Goal: Information Seeking & Learning: Learn about a topic

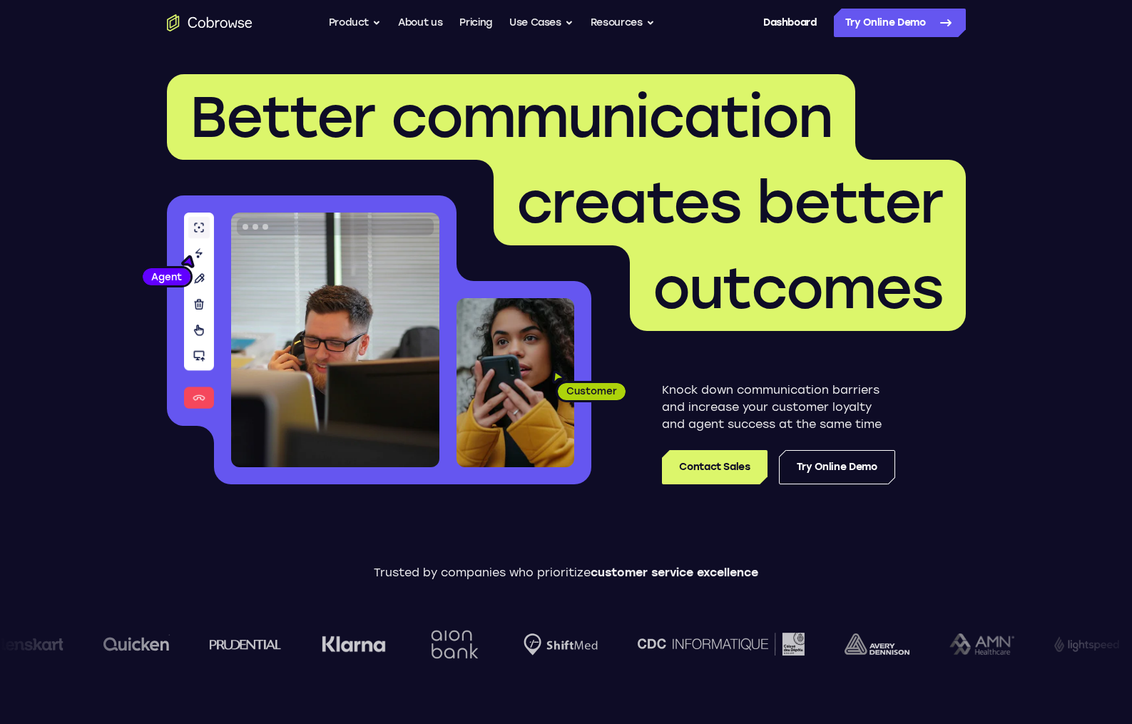
click at [609, 508] on header "Better communication creates better outcomes Customer Agent Agent Knock down co…" at bounding box center [566, 285] width 913 height 479
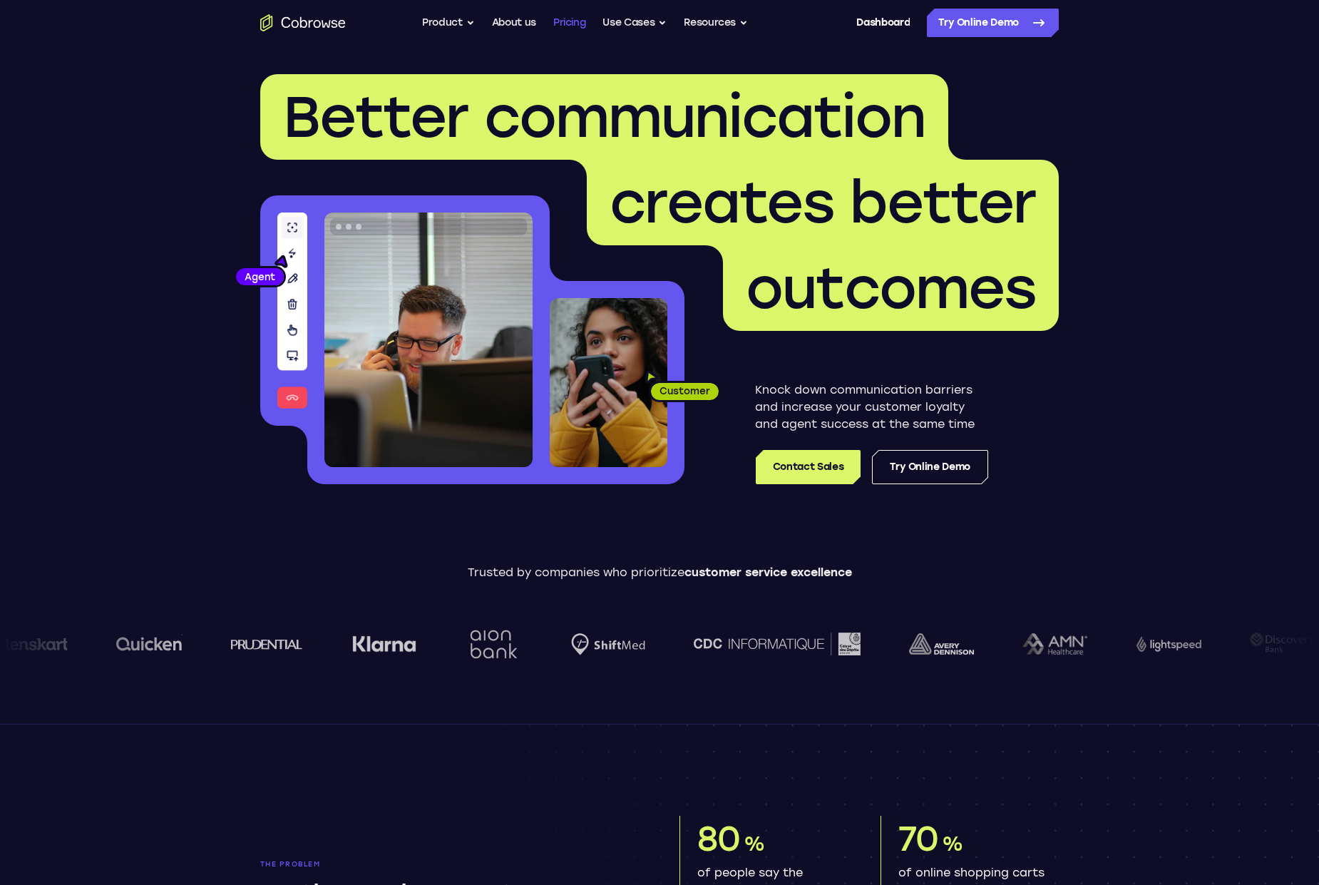
click at [579, 26] on link "Pricing" at bounding box center [569, 23] width 33 height 29
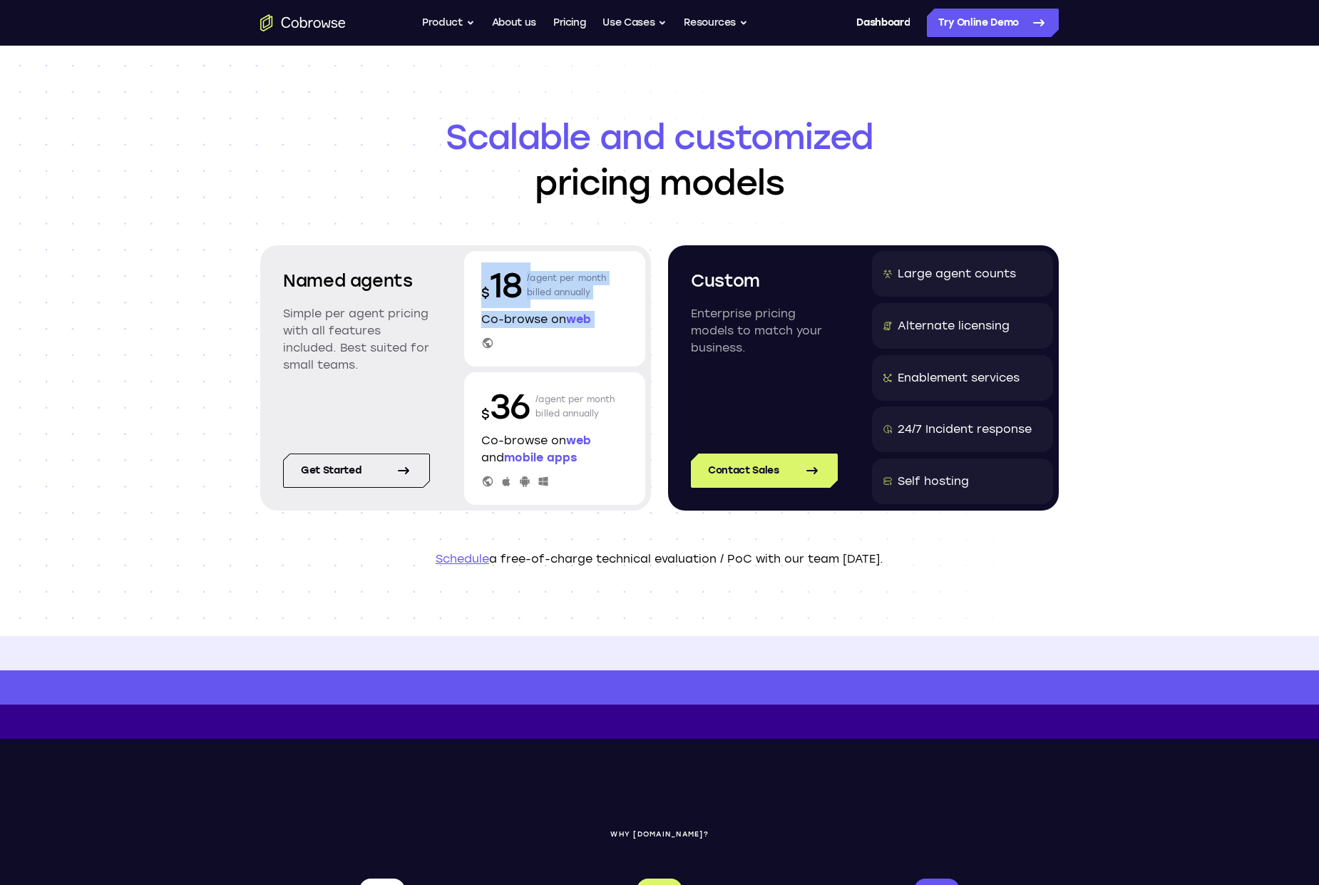
drag, startPoint x: 480, startPoint y: 294, endPoint x: 563, endPoint y: 337, distance: 93.1
click at [563, 337] on div "$ 18 /agent per month billed annually Co-browse on web" at bounding box center [554, 309] width 181 height 116
click at [175, 238] on div "Scalable and customized pricing models Named agents Simple per agent pricing wi…" at bounding box center [659, 341] width 1319 height 590
click at [178, 225] on div "Scalable and customized pricing models Named agents Simple per agent pricing wi…" at bounding box center [659, 341] width 1319 height 590
click at [638, 23] on button "Use Cases" at bounding box center [635, 23] width 64 height 29
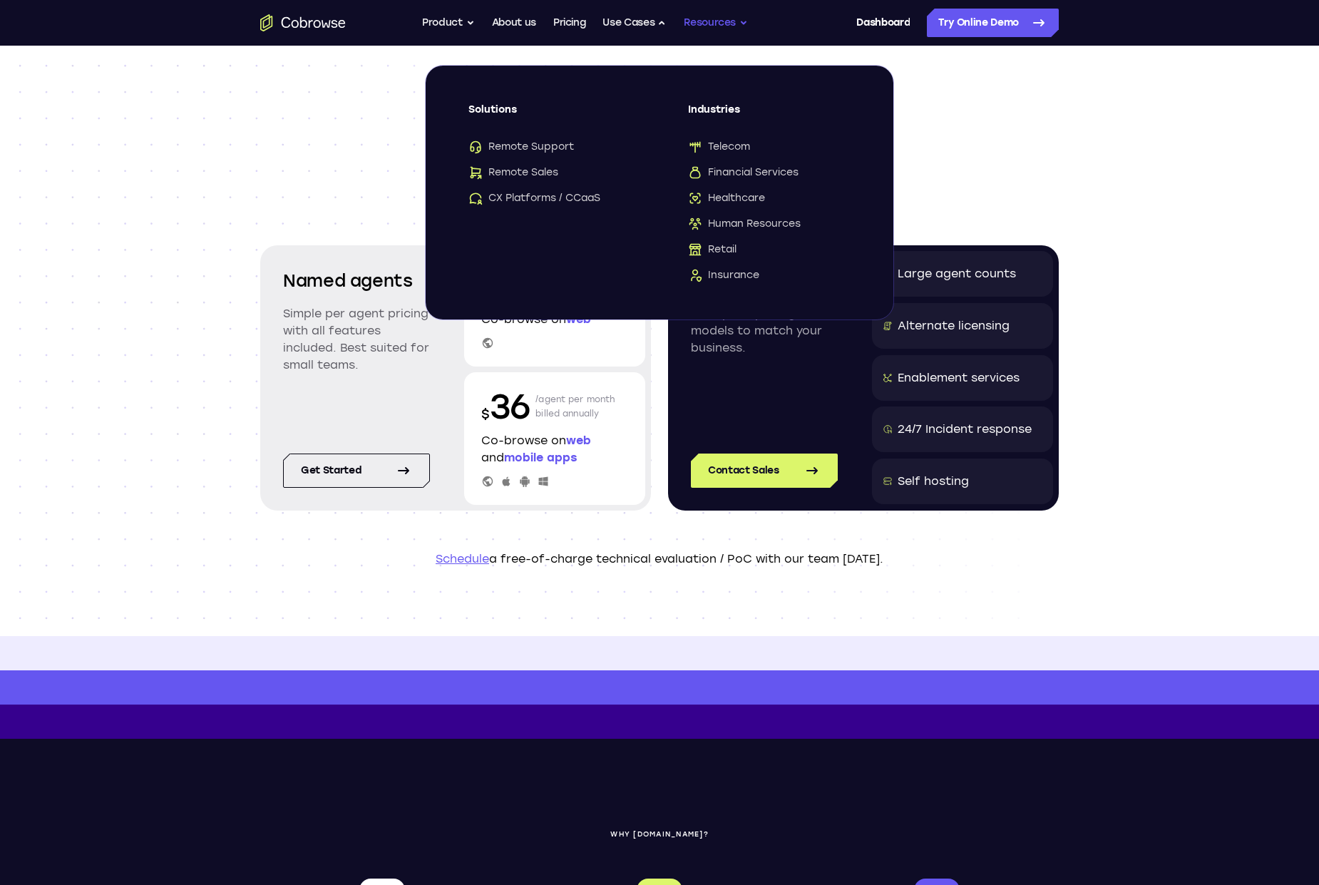
click at [714, 26] on button "Resources" at bounding box center [716, 23] width 64 height 29
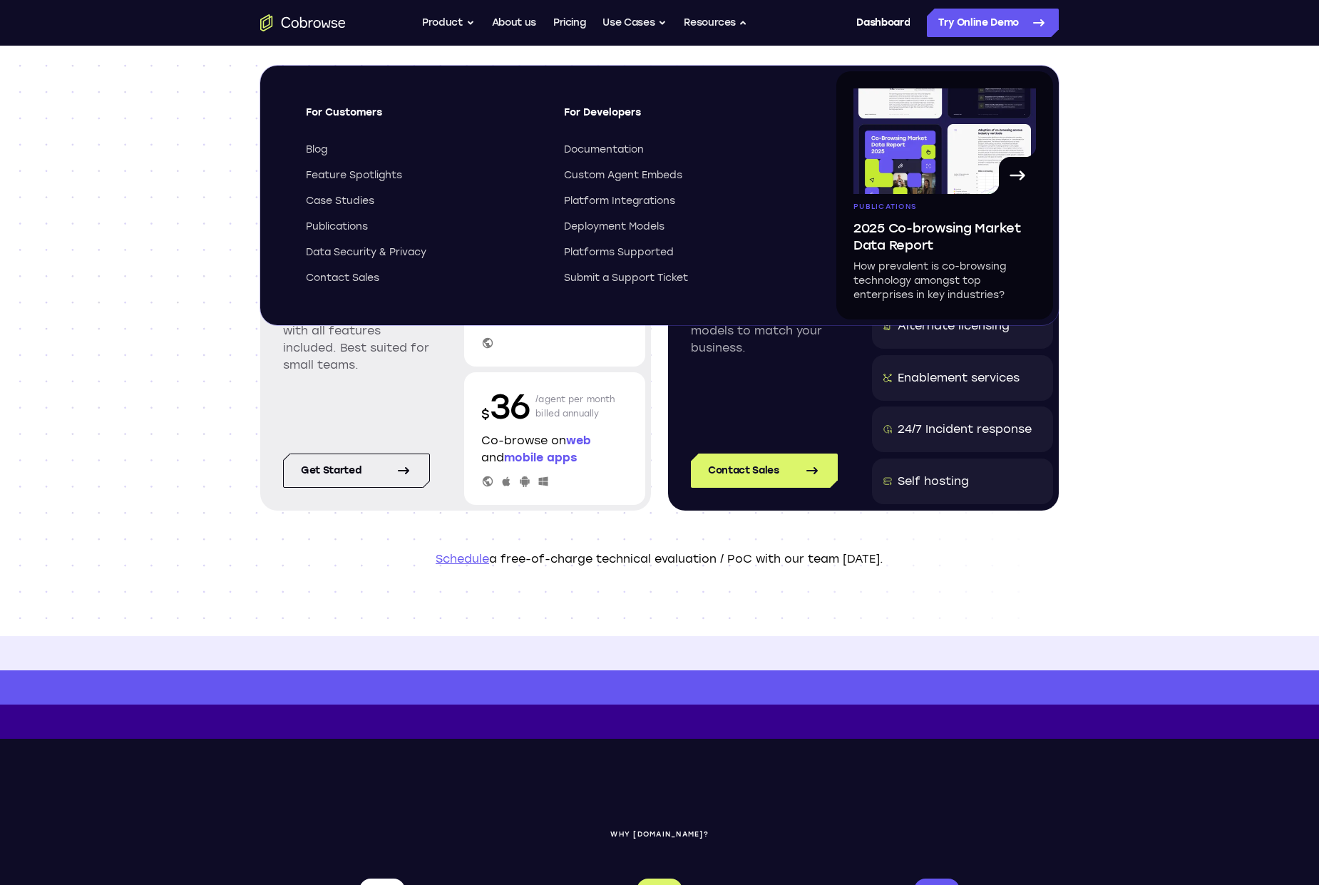
click at [207, 355] on header "Scalable and customized pricing models Named agents Simple per agent pricing wi…" at bounding box center [659, 341] width 913 height 590
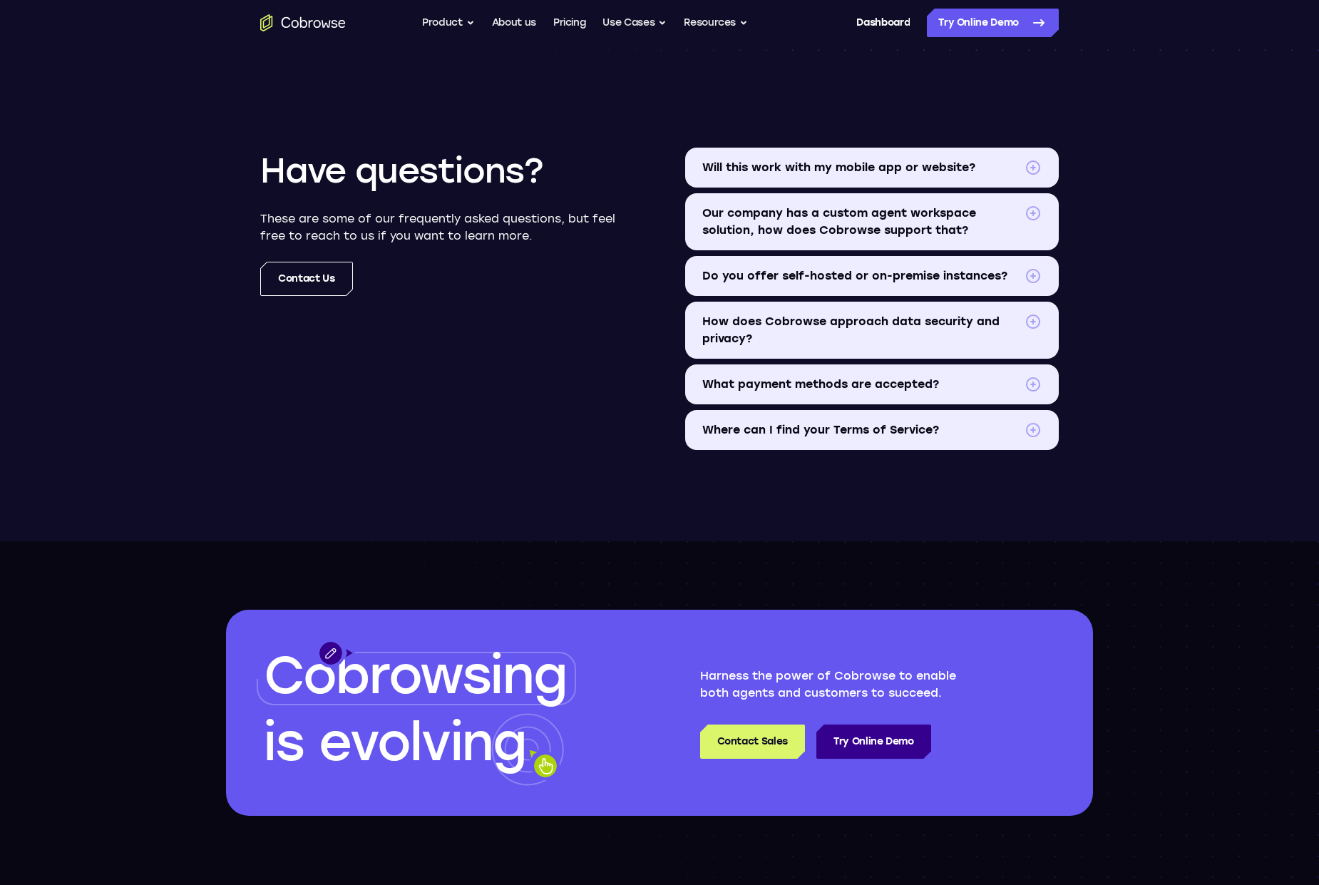
scroll to position [1645, 0]
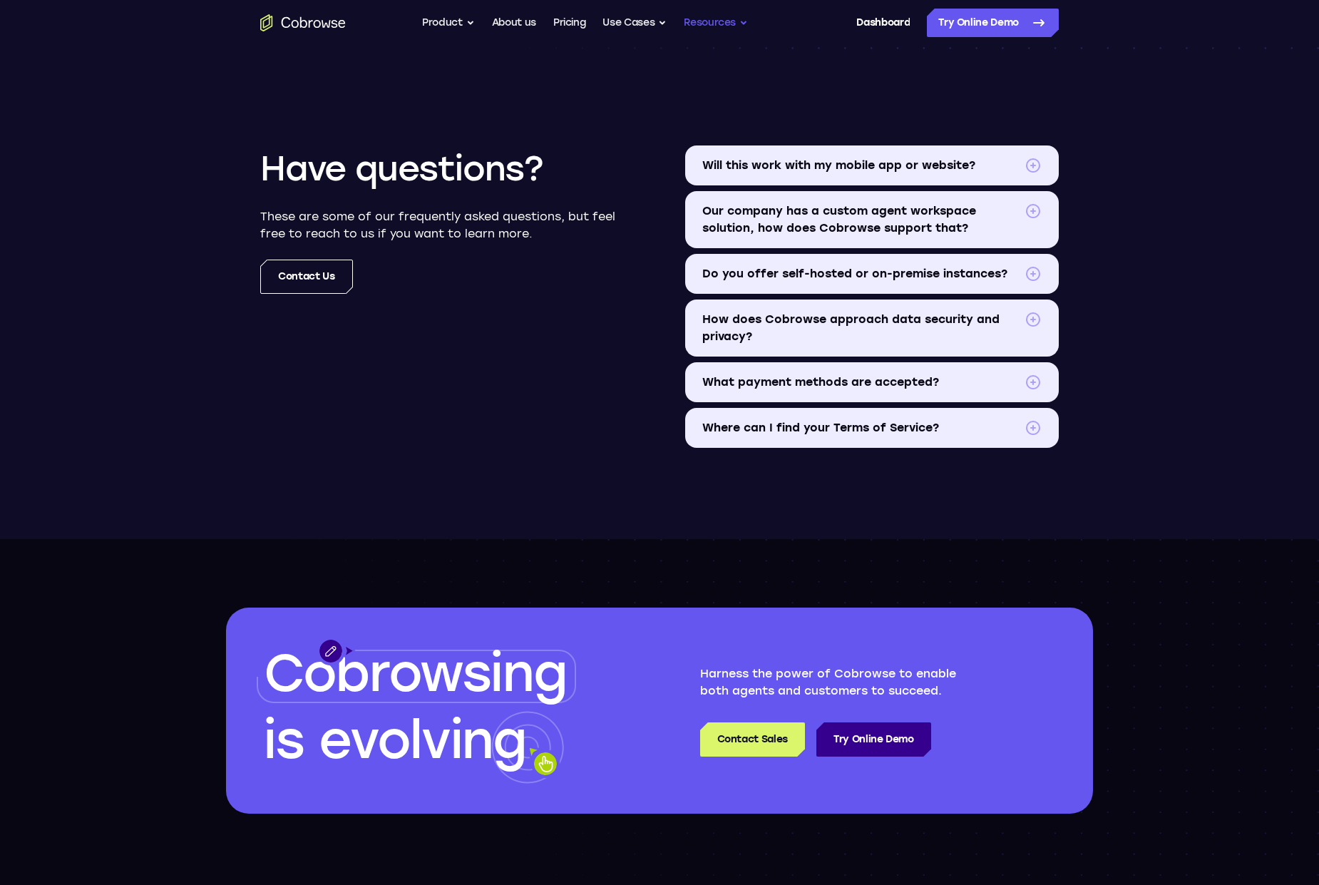
click at [729, 27] on button "Resources" at bounding box center [716, 23] width 64 height 29
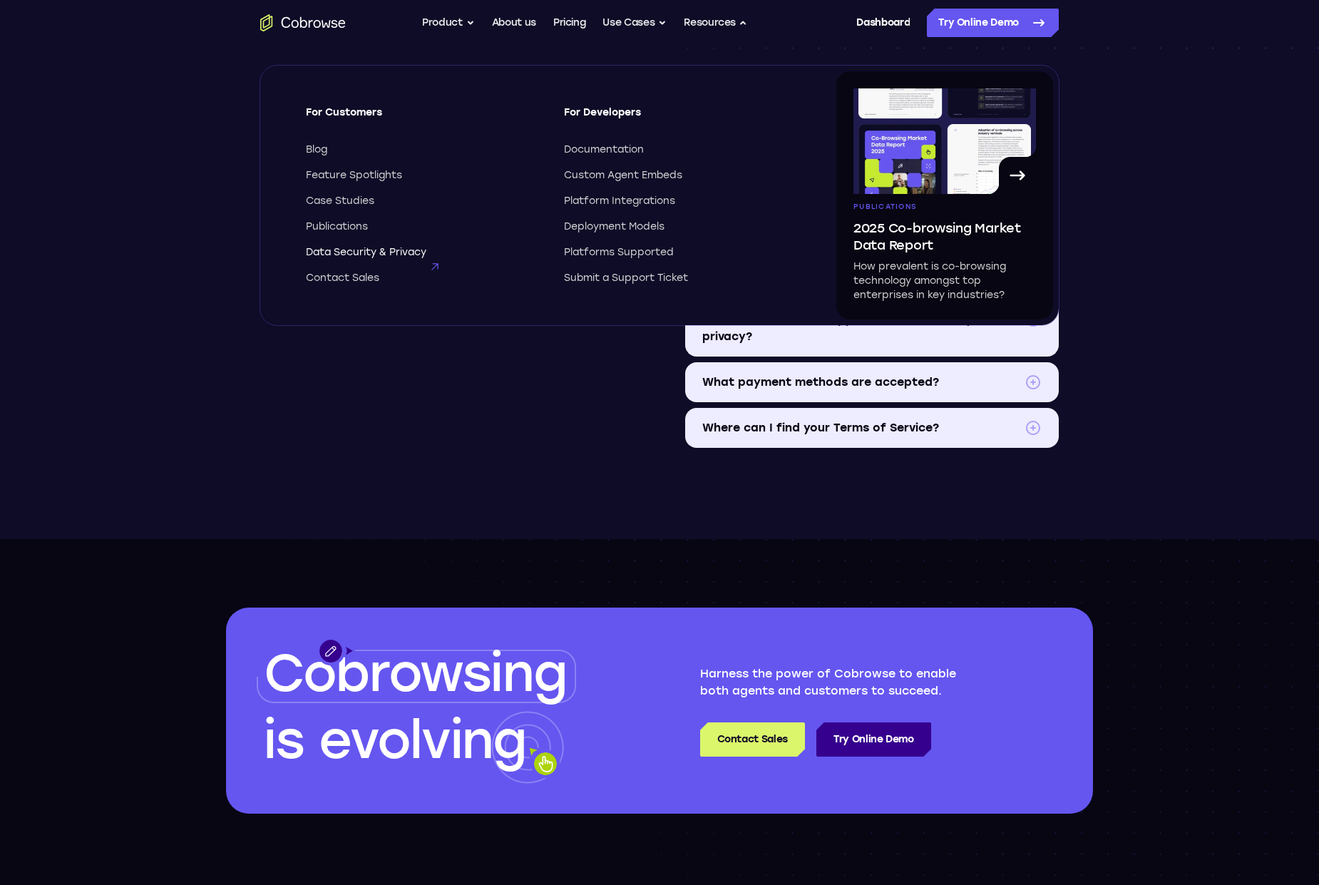
click at [347, 253] on span "Data Security & Privacy" at bounding box center [366, 252] width 121 height 14
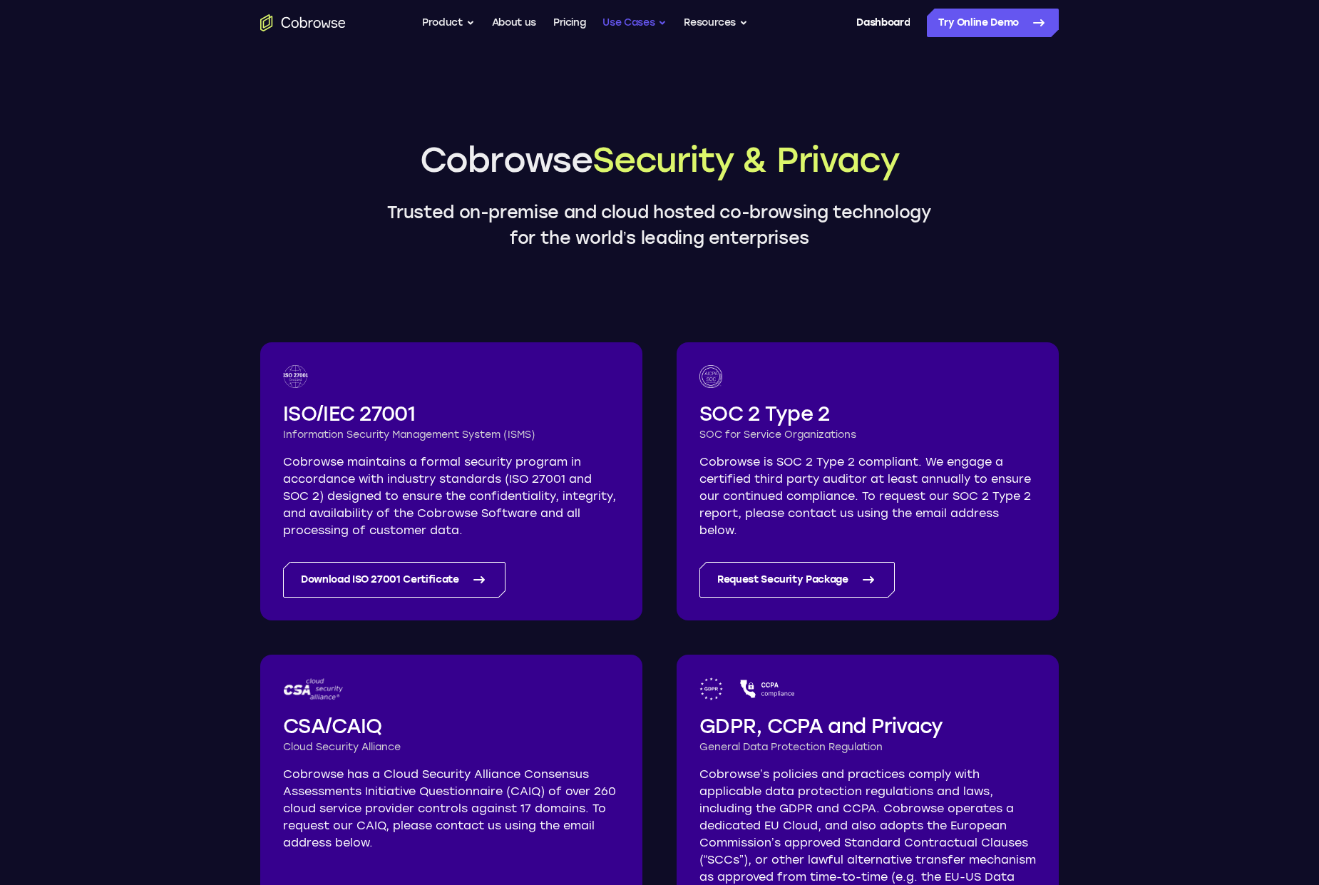
click at [635, 28] on button "Use Cases" at bounding box center [635, 23] width 64 height 29
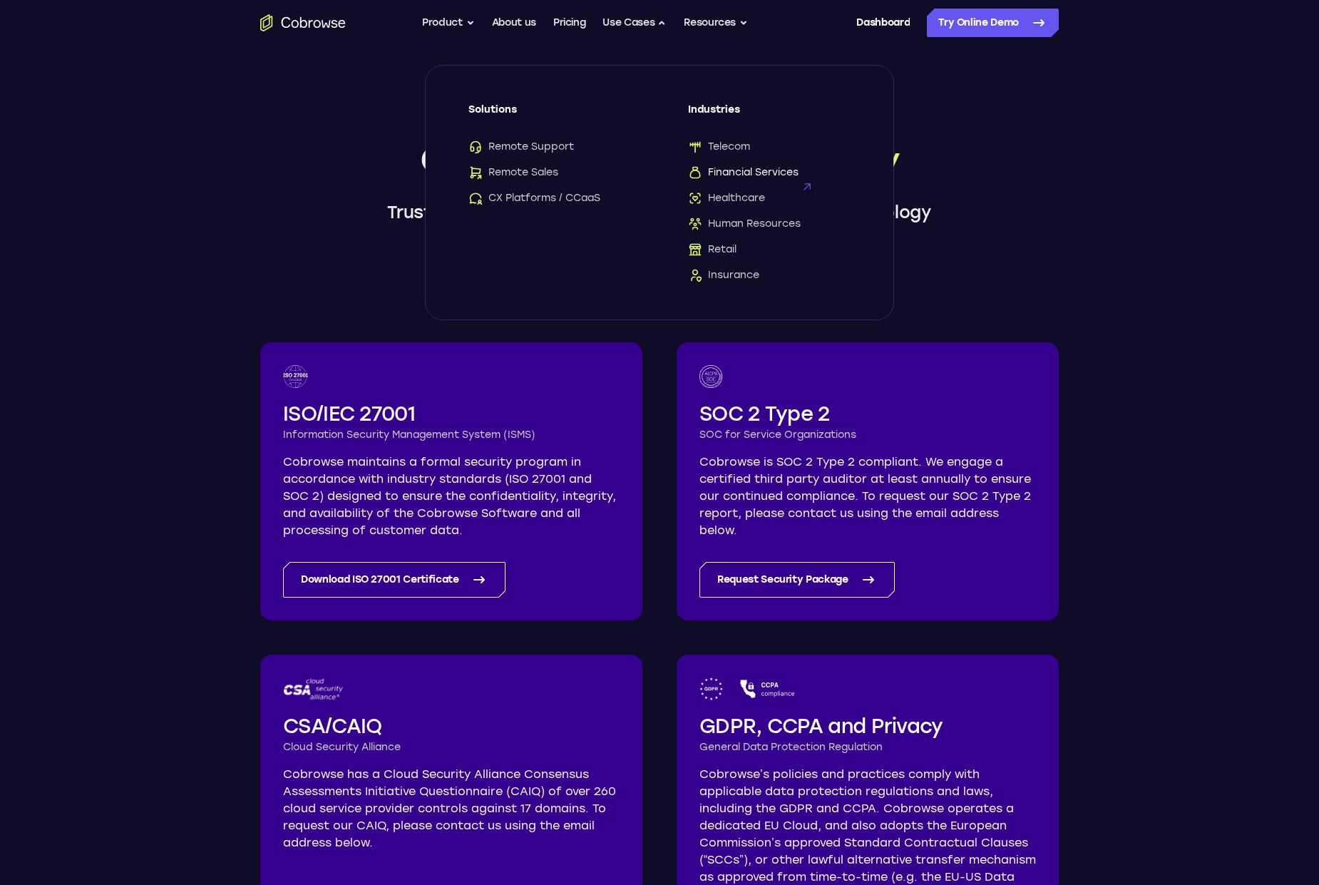
click at [735, 168] on span "Financial Services" at bounding box center [743, 172] width 111 height 14
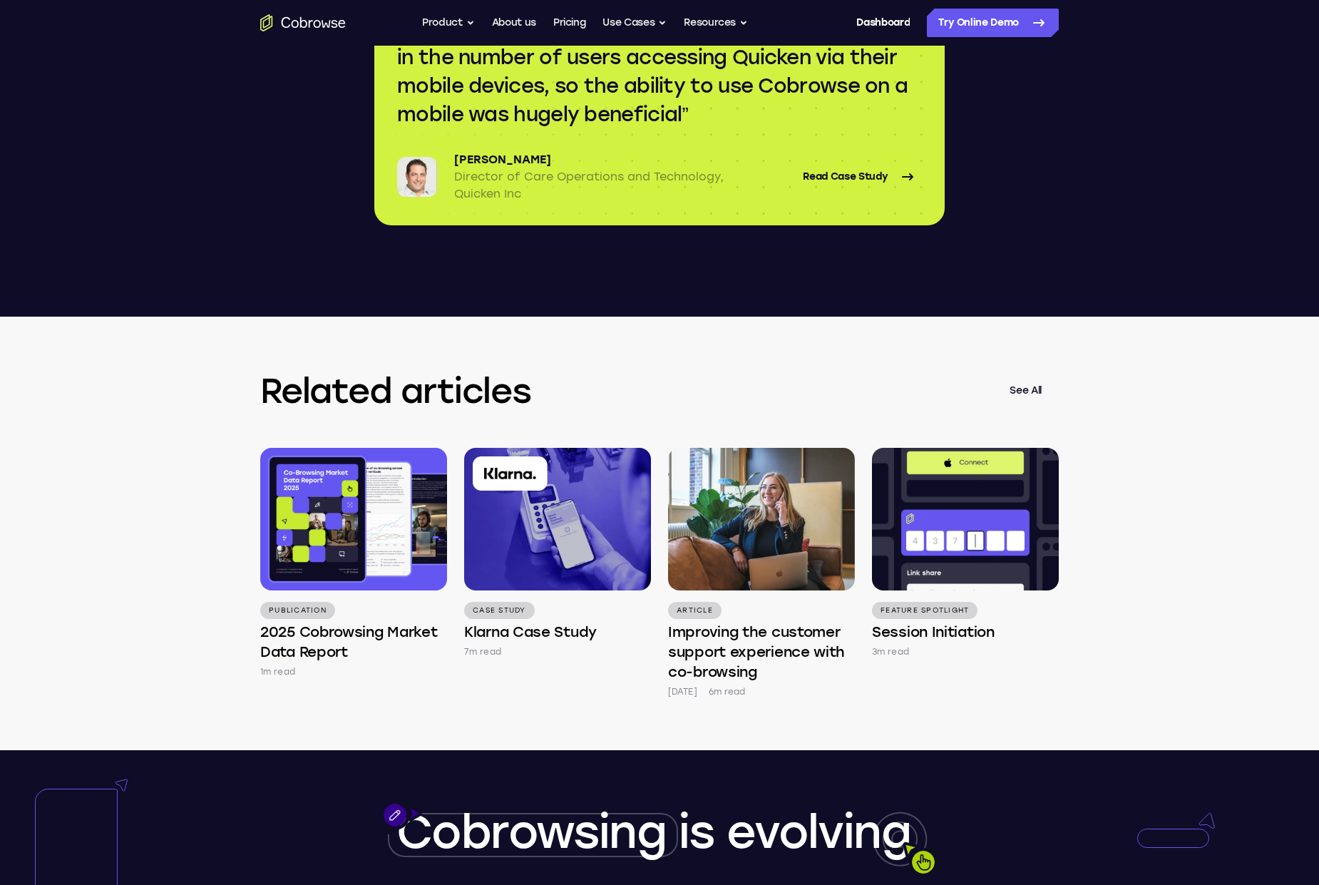
scroll to position [3531, 0]
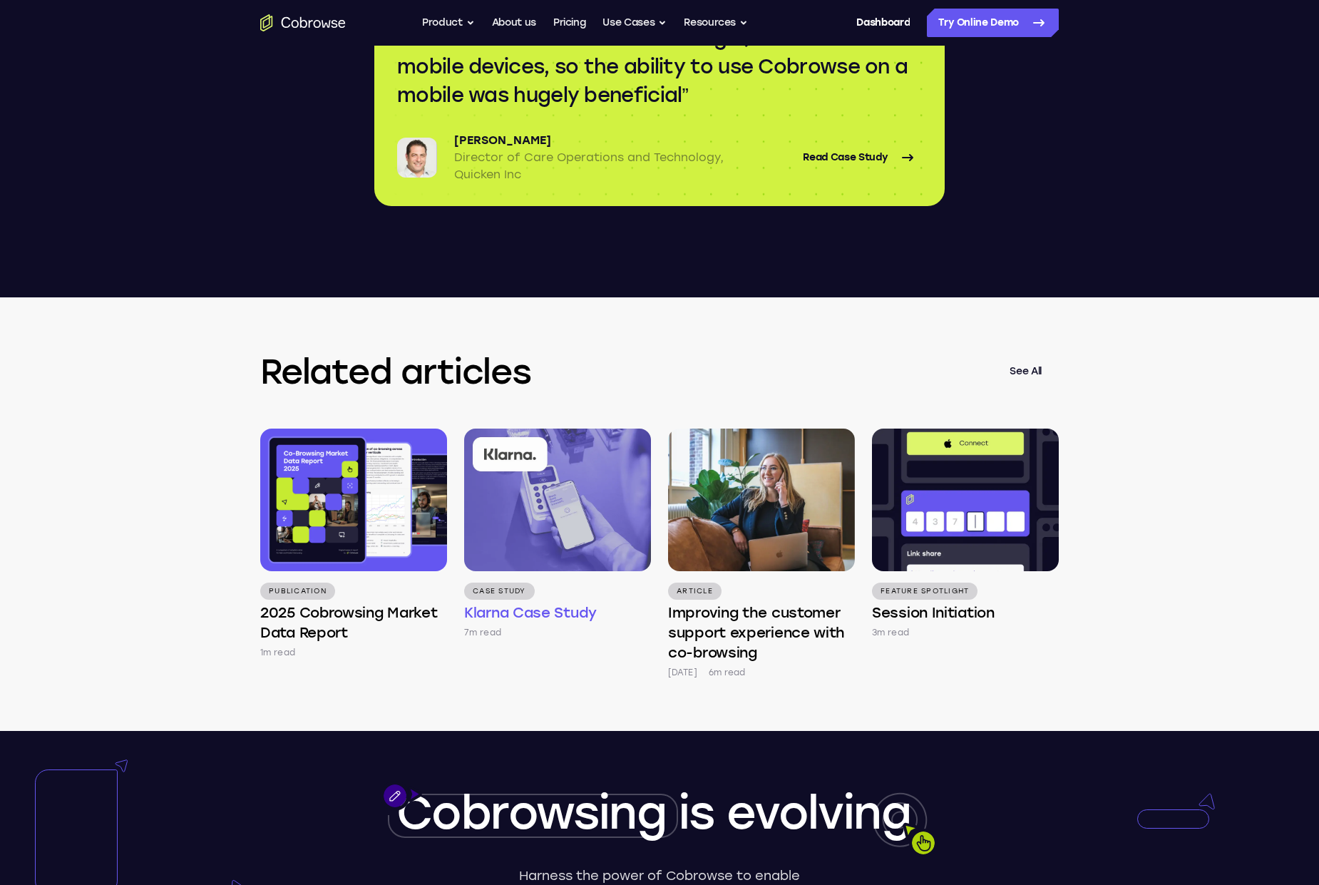
click at [519, 429] on img at bounding box center [557, 500] width 187 height 143
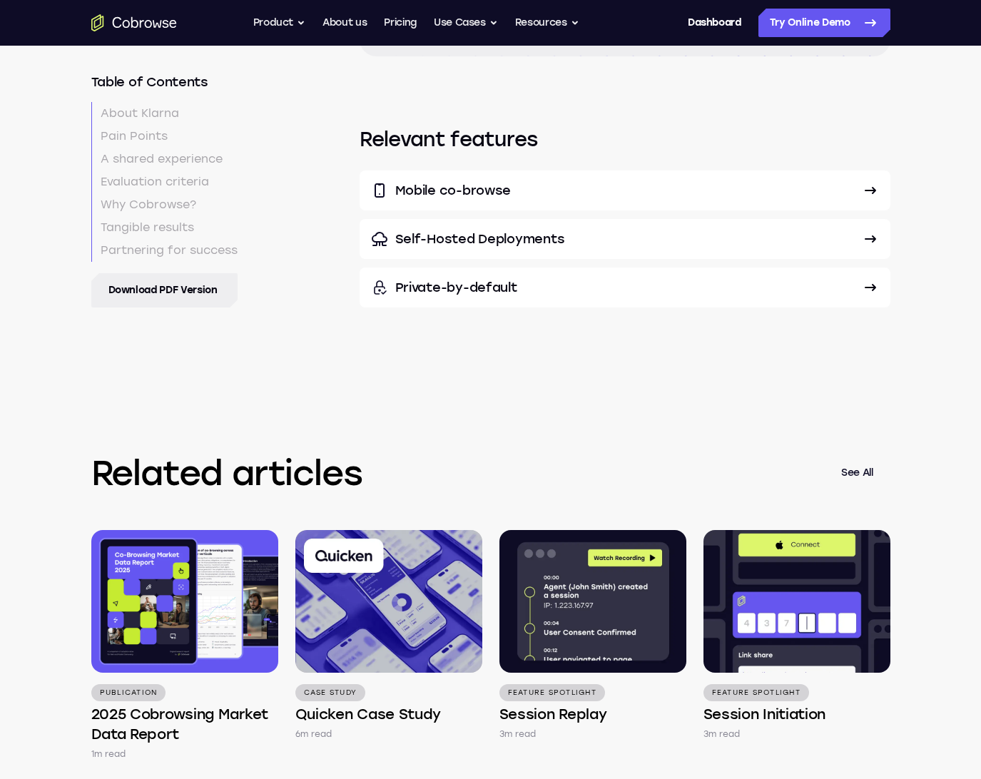
scroll to position [5813, 0]
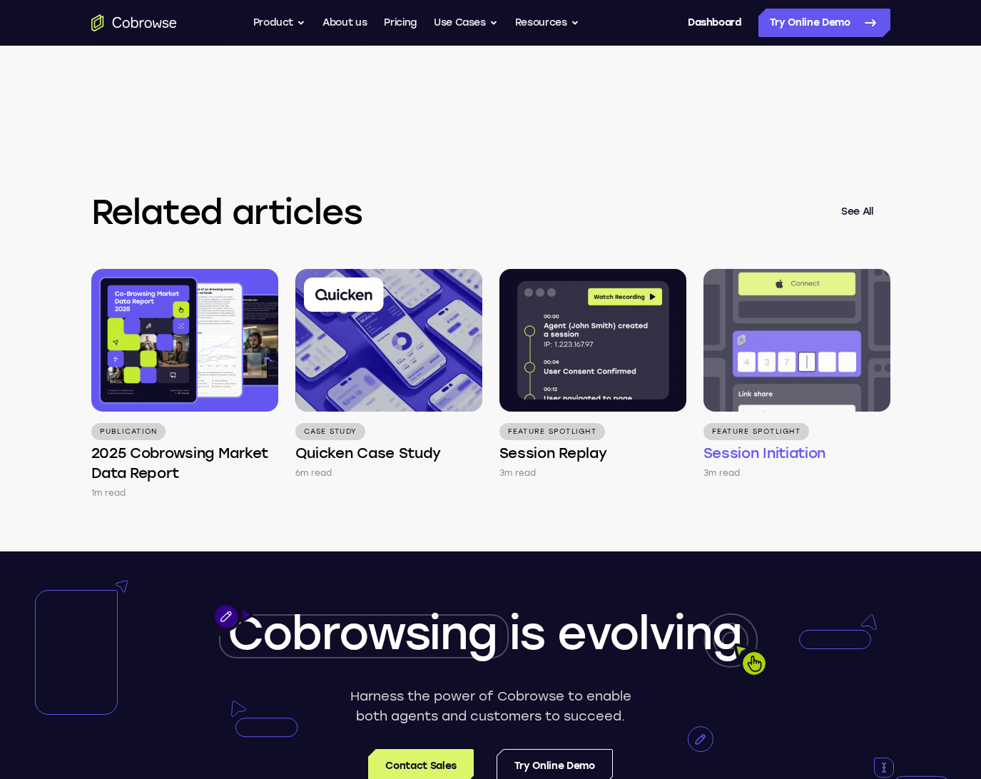
click at [784, 394] on img at bounding box center [796, 340] width 187 height 143
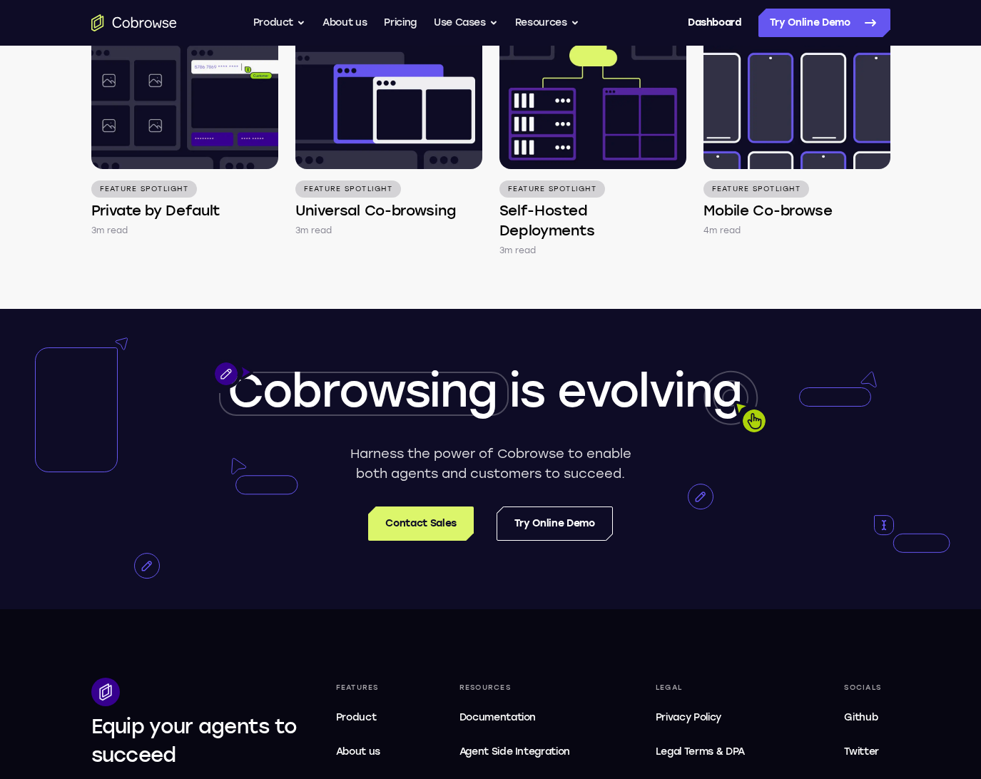
scroll to position [2343, 0]
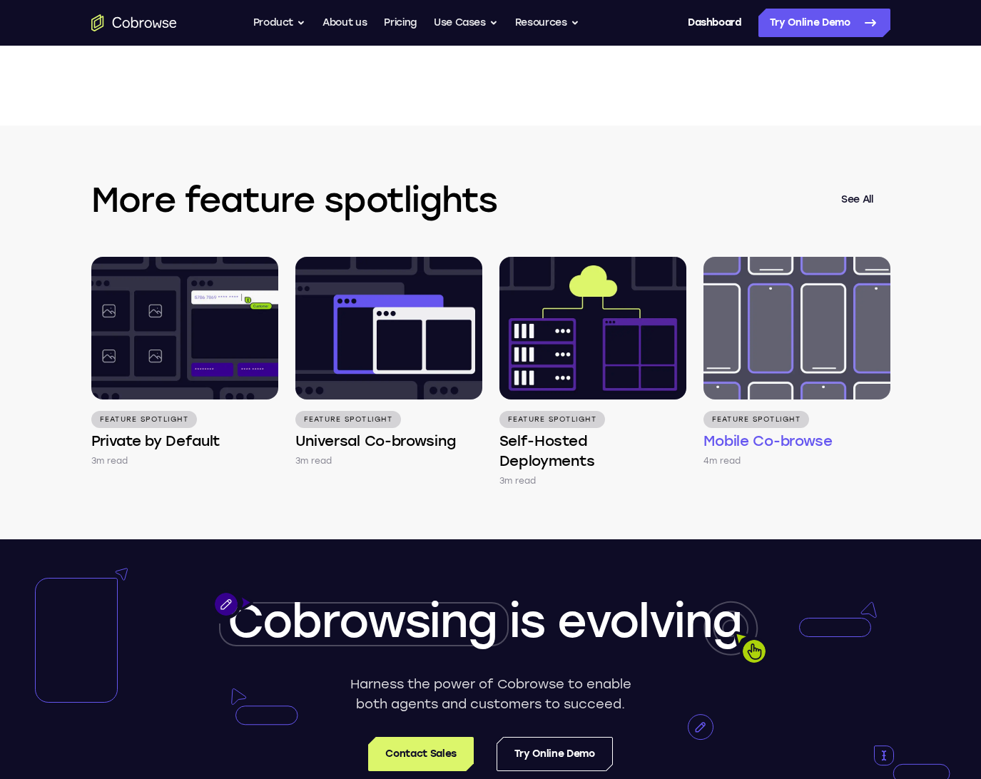
click at [761, 379] on img at bounding box center [796, 328] width 187 height 143
